Goal: Communication & Community: Participate in discussion

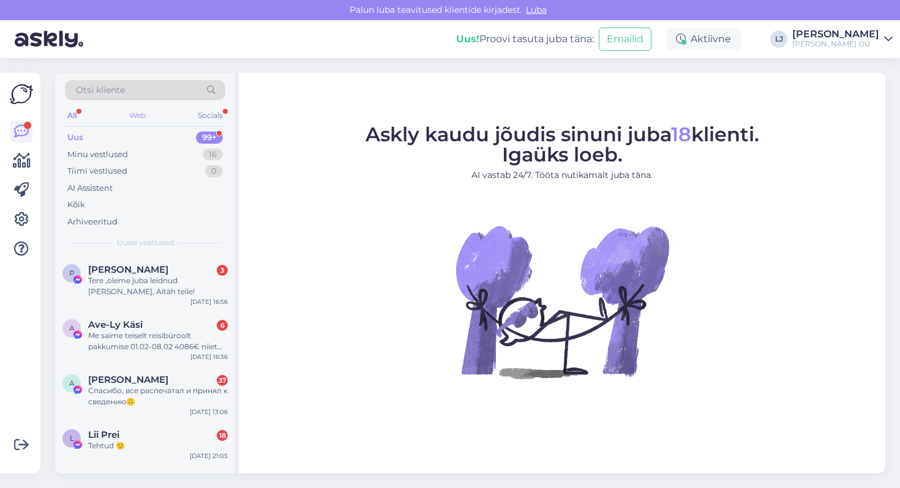
click at [136, 113] on div "Web" at bounding box center [137, 116] width 21 height 16
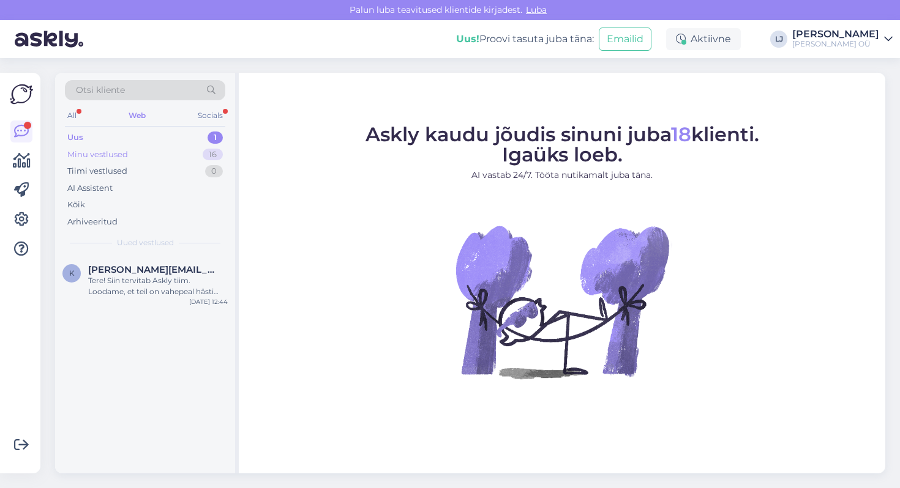
click at [120, 152] on div "Minu vestlused" at bounding box center [97, 155] width 61 height 12
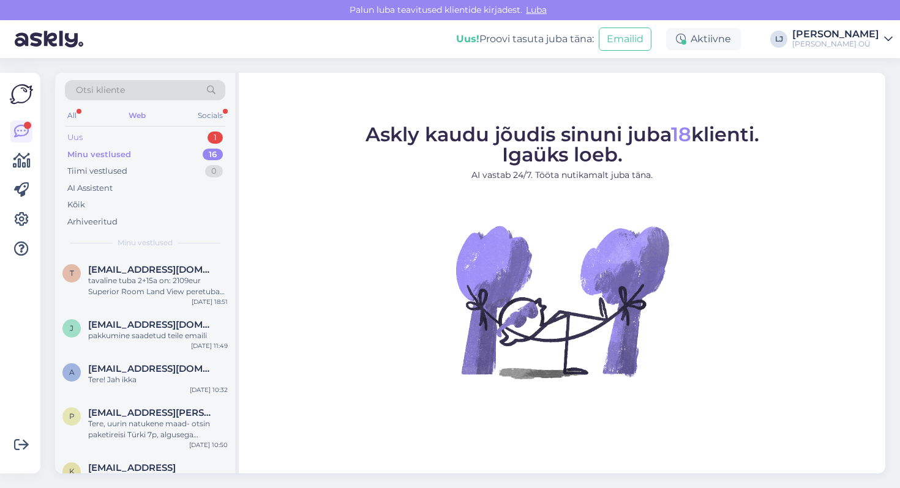
click at [176, 141] on div "Uus 1" at bounding box center [145, 137] width 160 height 17
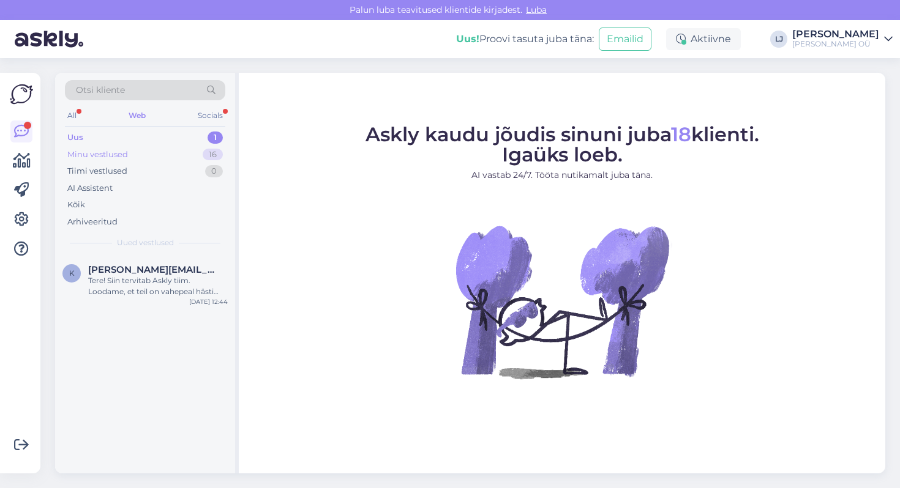
click at [171, 150] on div "Minu vestlused 16" at bounding box center [145, 154] width 160 height 17
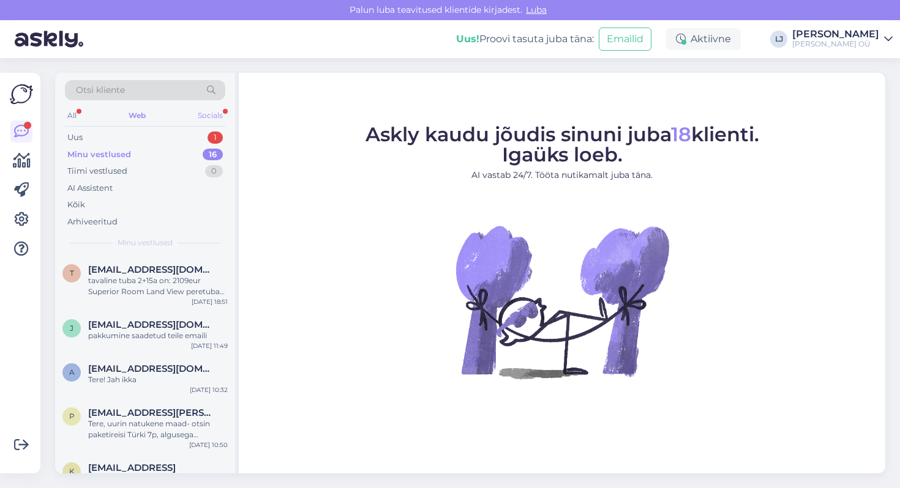
click at [198, 119] on div "Socials" at bounding box center [210, 116] width 30 height 16
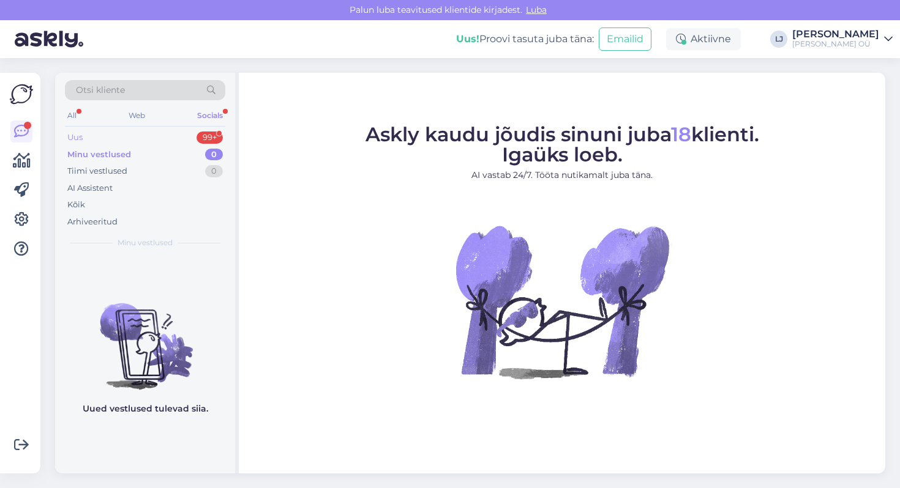
click at [159, 145] on div "Uus 99+" at bounding box center [145, 137] width 160 height 17
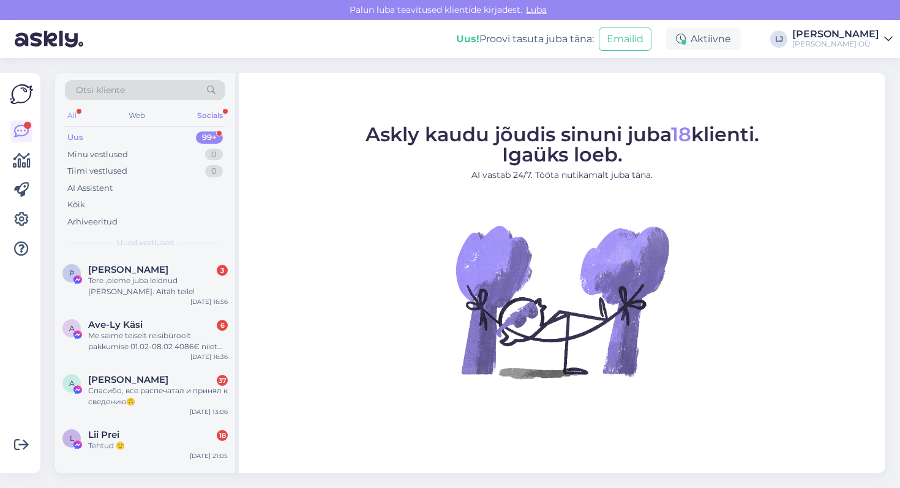
click at [72, 119] on div "All" at bounding box center [72, 116] width 14 height 16
